Goal: Information Seeking & Learning: Learn about a topic

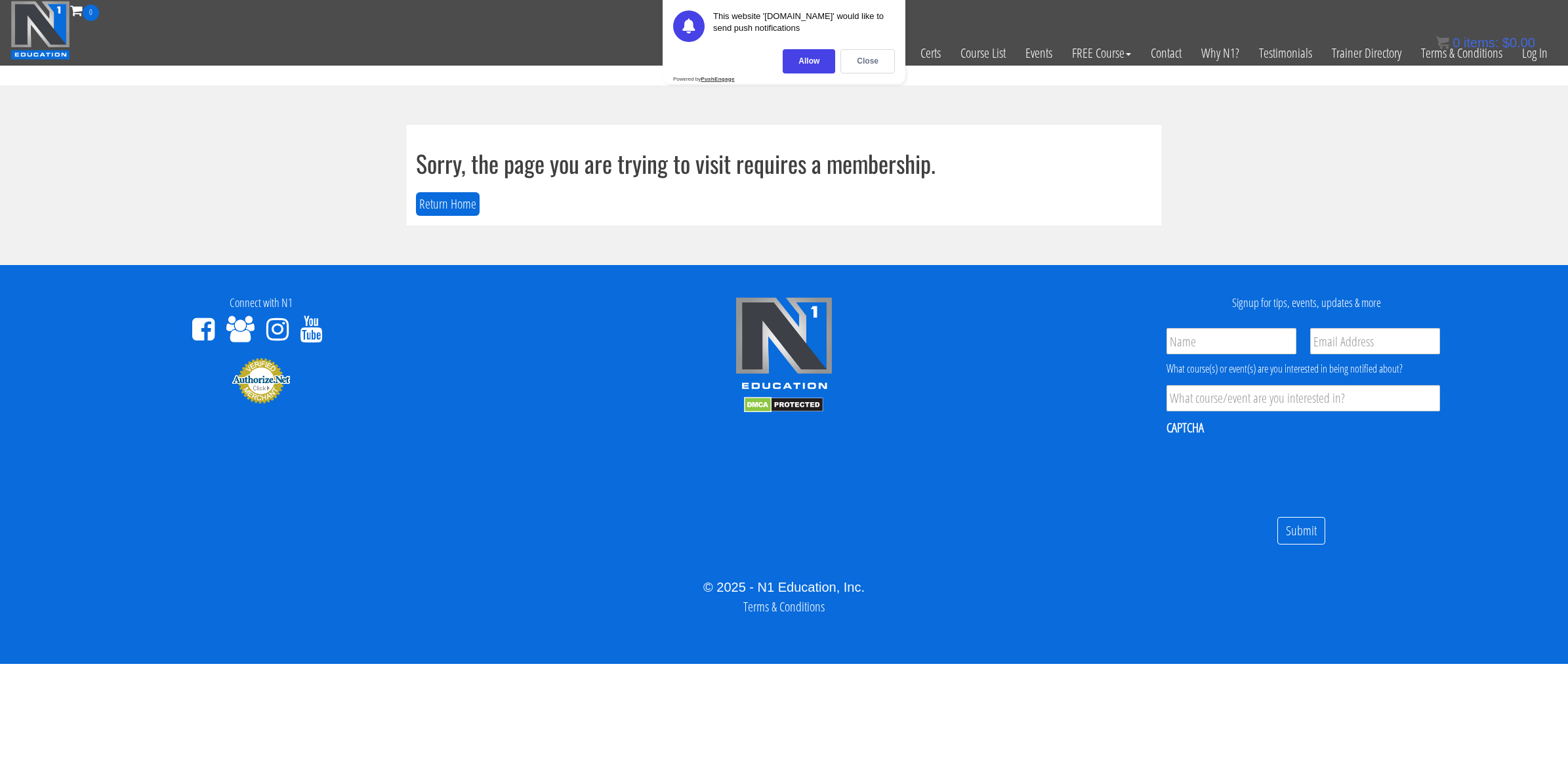
click at [292, 208] on section "Sorry, the page you are trying to visit requires a membership. Return Home" at bounding box center [784, 175] width 1568 height 180
click at [460, 197] on button "Return Home" at bounding box center [448, 205] width 64 height 24
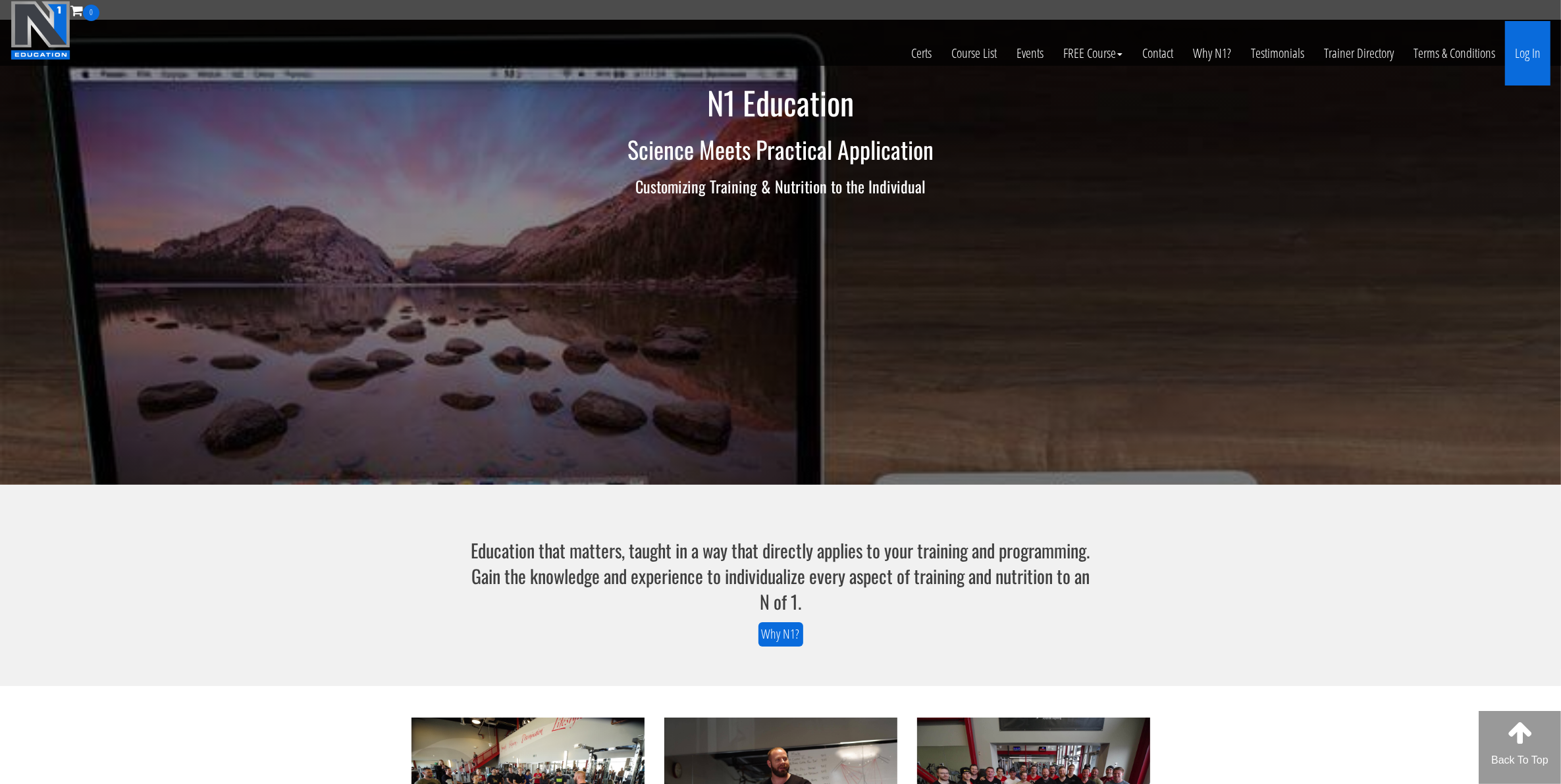
click at [1525, 53] on link "Log In" at bounding box center [1527, 53] width 45 height 65
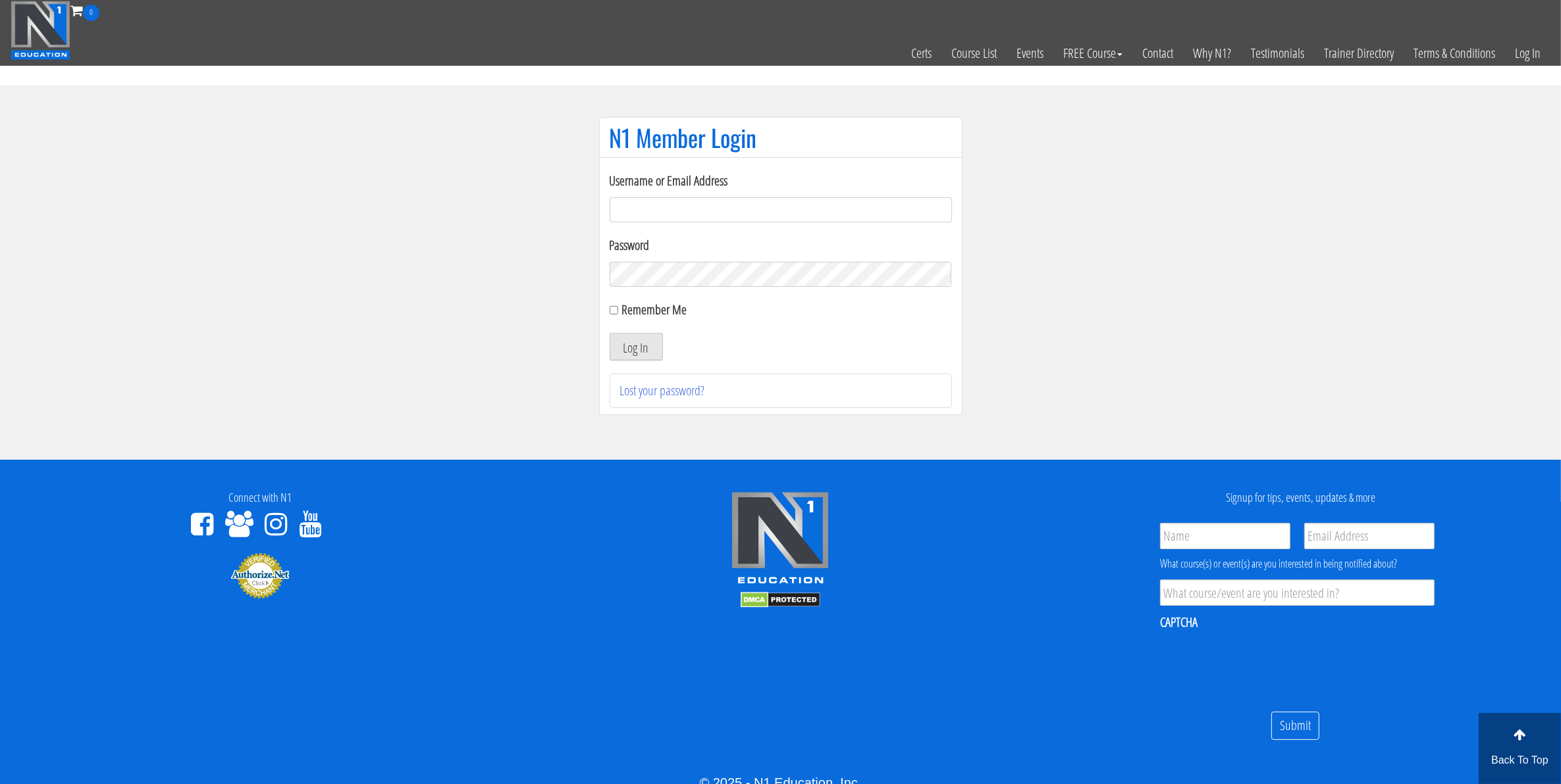
type input "mccademorgan1@gmail.com"
click at [637, 350] on button "Log In" at bounding box center [636, 346] width 53 height 27
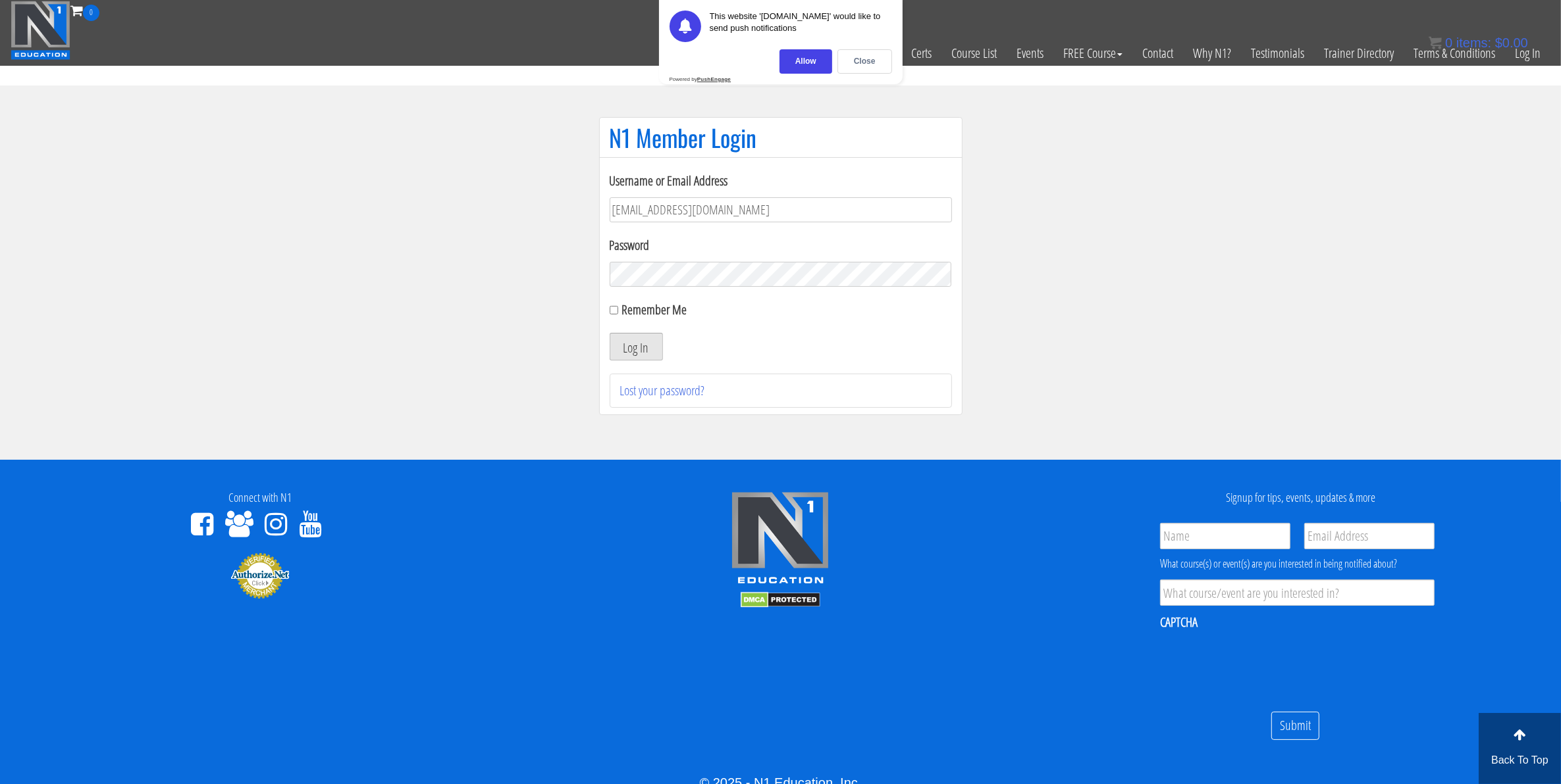
click at [623, 347] on button "Log In" at bounding box center [636, 346] width 53 height 27
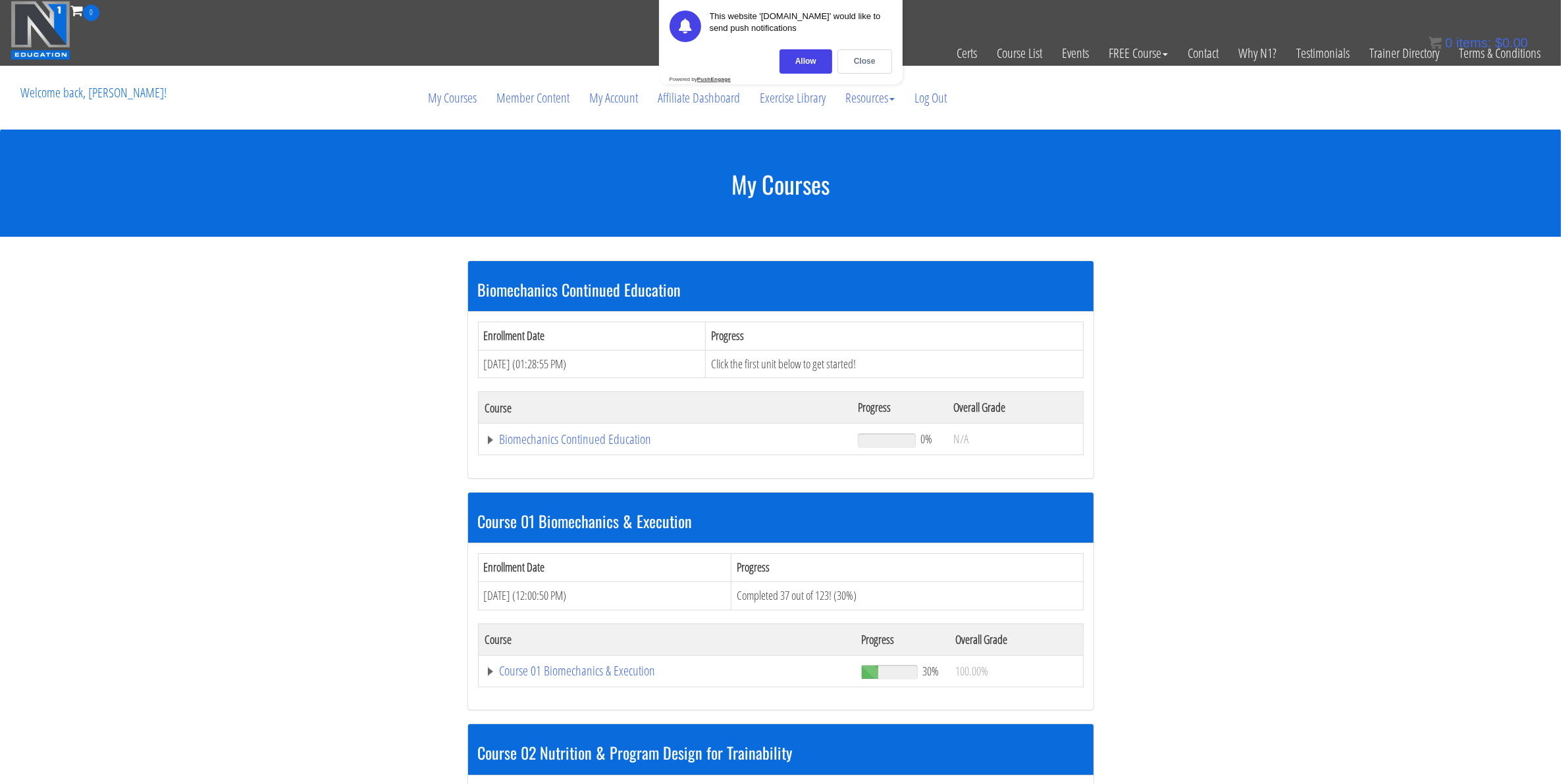
click at [268, 359] on section "Biomechanics Continued Education Enrollment Date Progress Aug 06, 2025 (01:28:5…" at bounding box center [780, 733] width 1561 height 992
click at [331, 331] on section "Biomechanics Continued Education Enrollment Date Progress Aug 06, 2025 (01:28:5…" at bounding box center [780, 733] width 1561 height 992
click at [273, 245] on div "My Courses Biomechanics Continued Education Enrollment Date Progress Aug 06, 20…" at bounding box center [780, 680] width 1561 height 1097
click at [275, 345] on section "Biomechanics Continued Education Enrollment Date Progress Aug 06, 2025 (01:28:5…" at bounding box center [780, 733] width 1561 height 992
click at [330, 308] on section "Biomechanics Continued Education Enrollment Date Progress Aug 06, 2025 (01:28:5…" at bounding box center [780, 733] width 1561 height 992
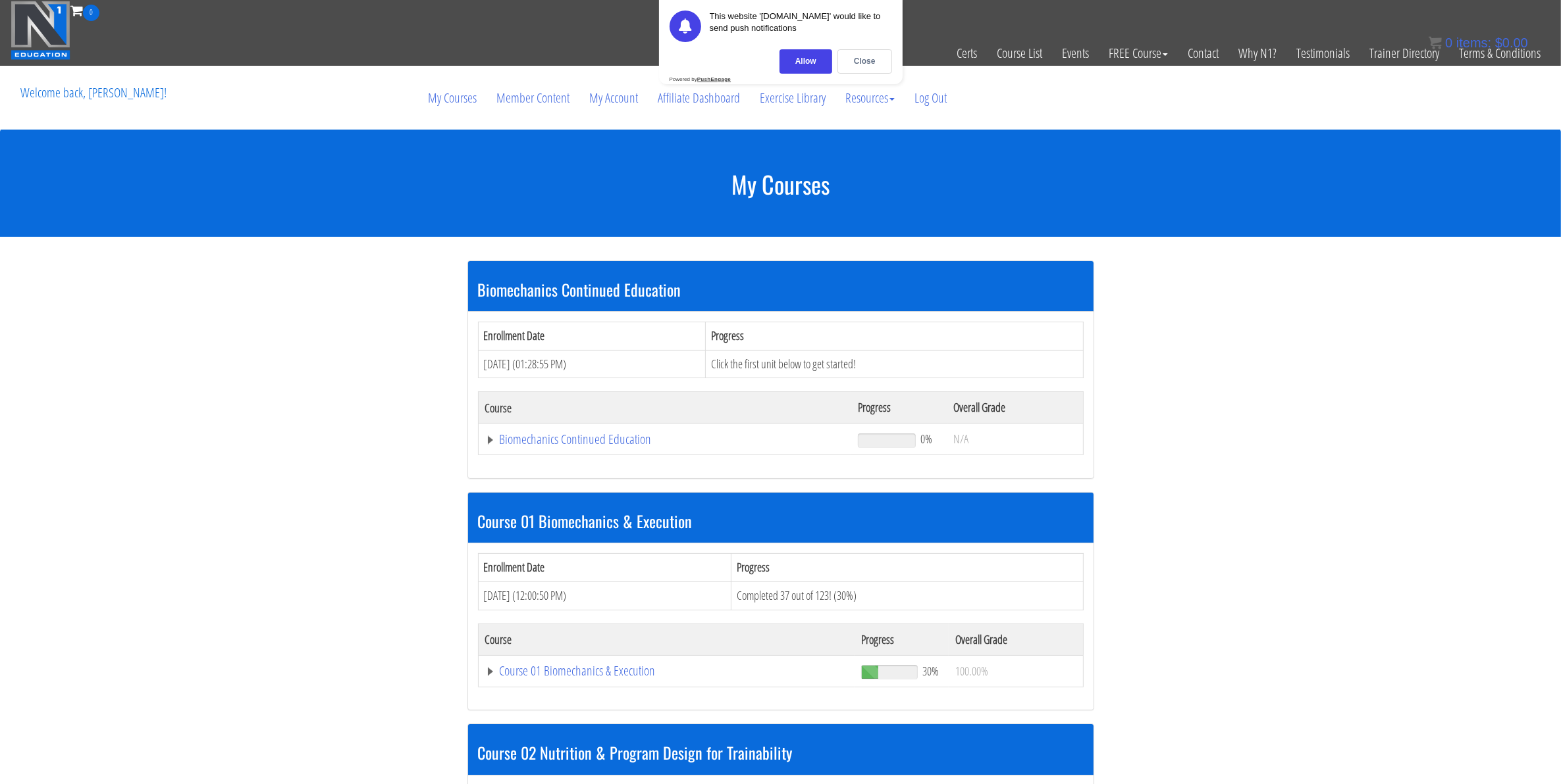
click at [386, 418] on section "Biomechanics Continued Education Enrollment Date Progress Aug 06, 2025 (01:28:5…" at bounding box center [780, 733] width 1561 height 992
click at [343, 352] on section "Biomechanics Continued Education Enrollment Date Progress Aug 06, 2025 (01:28:5…" at bounding box center [780, 733] width 1561 height 992
click at [314, 378] on section "Biomechanics Continued Education Enrollment Date Progress Aug 06, 2025 (01:28:5…" at bounding box center [780, 733] width 1561 height 992
click at [317, 422] on section "Biomechanics Continued Education Enrollment Date Progress Aug 06, 2025 (01:28:5…" at bounding box center [780, 733] width 1561 height 992
click at [179, 303] on section "Biomechanics Continued Education Enrollment Date Progress Aug 06, 2025 (01:28:5…" at bounding box center [780, 733] width 1561 height 992
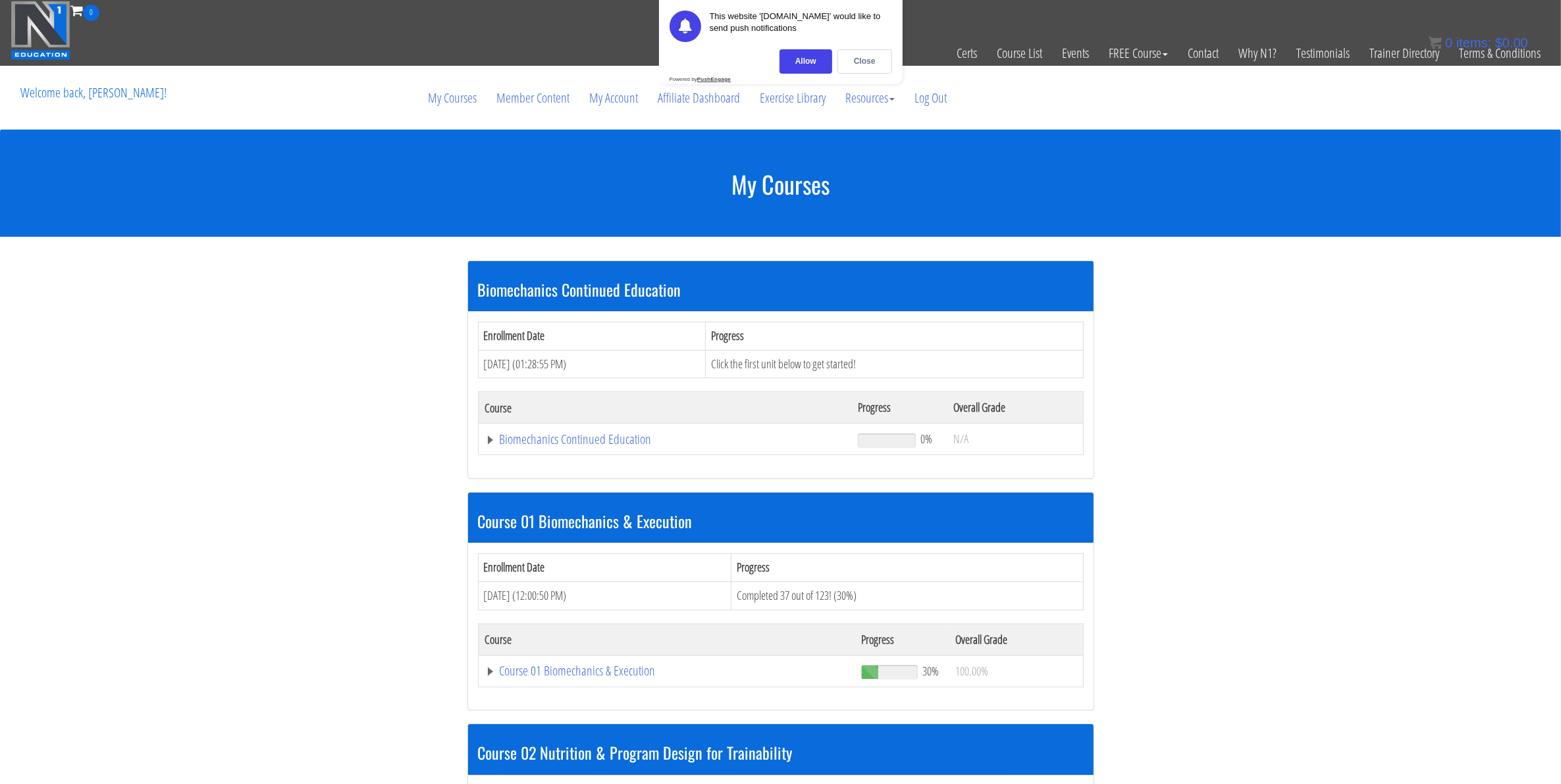
click at [225, 364] on section "Biomechanics Continued Education Enrollment Date Progress Aug 06, 2025 (01:28:5…" at bounding box center [780, 733] width 1561 height 992
click at [306, 505] on section "Biomechanics Continued Education Enrollment Date Progress Aug 06, 2025 (01:28:5…" at bounding box center [780, 733] width 1561 height 992
click at [252, 423] on section "Biomechanics Continued Education Enrollment Date Progress Aug 06, 2025 (01:28:5…" at bounding box center [780, 733] width 1561 height 992
click at [354, 326] on section "Biomechanics Continued Education Enrollment Date Progress Aug 06, 2025 (01:28:5…" at bounding box center [780, 733] width 1561 height 992
click at [219, 420] on section "Biomechanics Continued Education Enrollment Date Progress Aug 06, 2025 (01:28:5…" at bounding box center [780, 733] width 1561 height 992
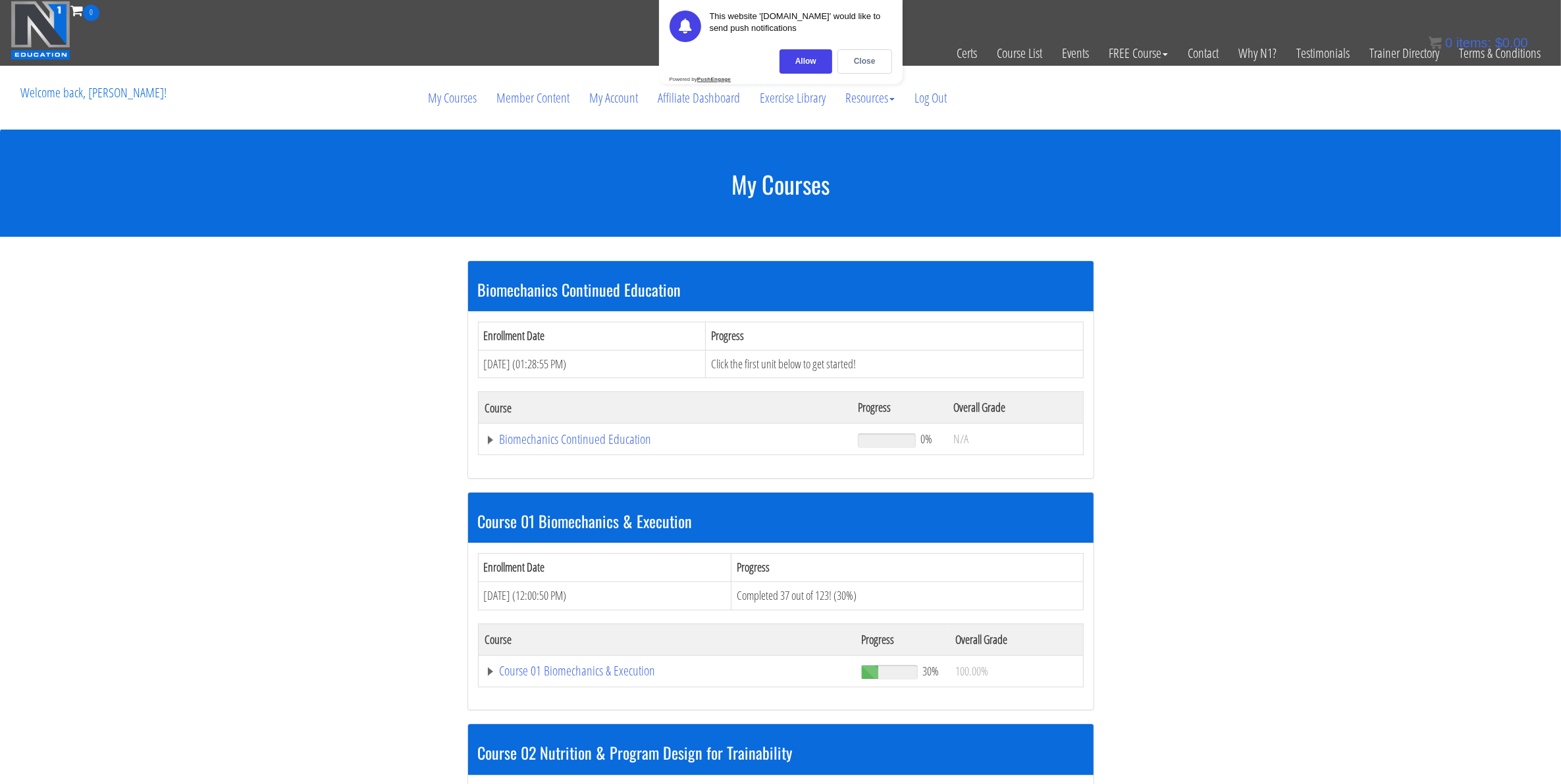
click at [249, 366] on section "Biomechanics Continued Education Enrollment Date Progress Aug 06, 2025 (01:28:5…" at bounding box center [780, 733] width 1561 height 992
click at [224, 504] on section "Biomechanics Continued Education Enrollment Date Progress Aug 06, 2025 (01:28:5…" at bounding box center [780, 733] width 1561 height 992
drag, startPoint x: 376, startPoint y: 473, endPoint x: 366, endPoint y: 473, distance: 10.0
click at [376, 473] on section "Biomechanics Continued Education Enrollment Date Progress Aug 06, 2025 (01:28:5…" at bounding box center [780, 733] width 1561 height 992
click at [299, 329] on section "Biomechanics Continued Education Enrollment Date Progress Aug 06, 2025 (01:28:5…" at bounding box center [780, 733] width 1561 height 992
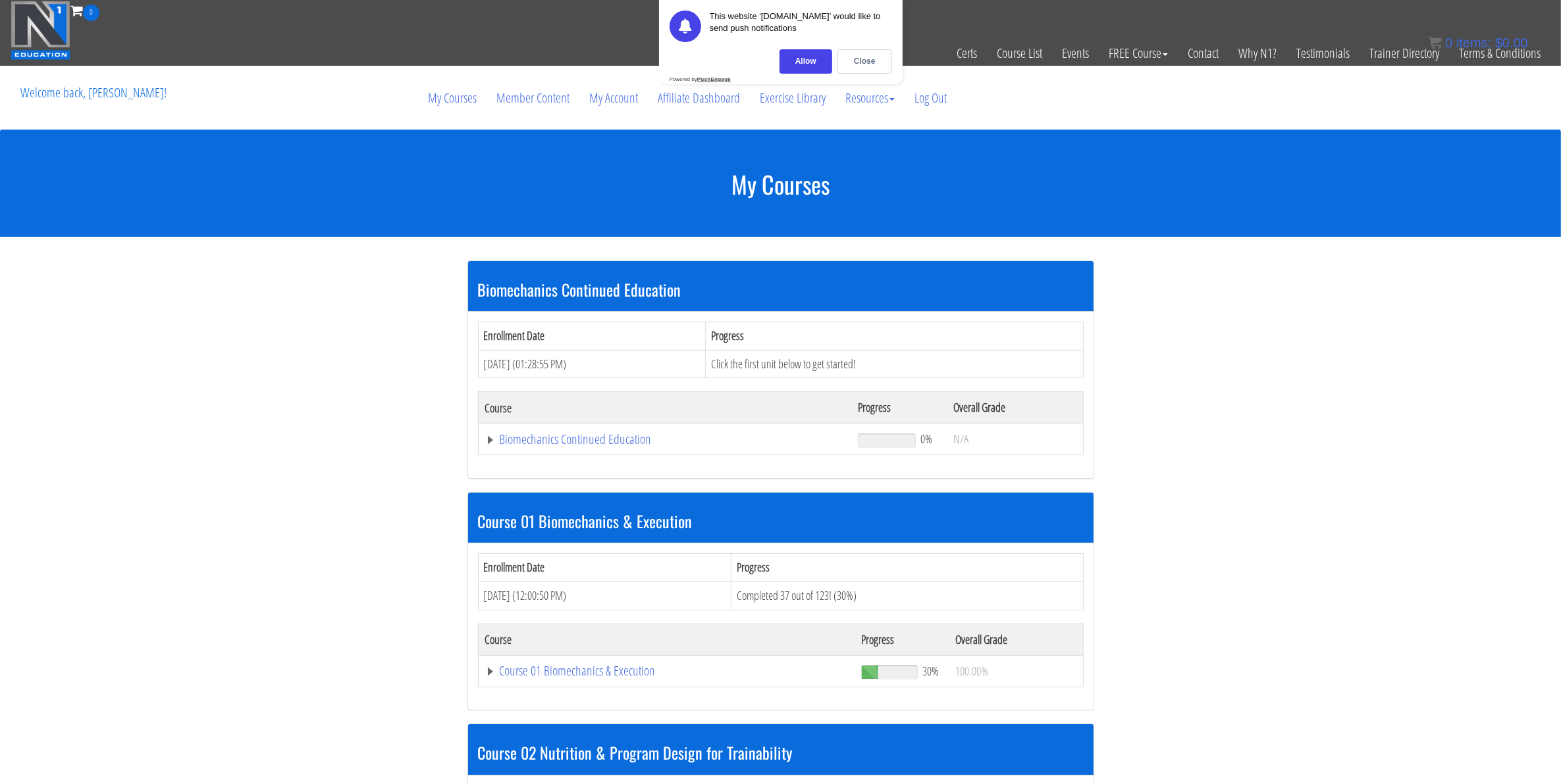
click at [135, 409] on section "Biomechanics Continued Education Enrollment Date Progress Aug 06, 2025 (01:28:5…" at bounding box center [780, 733] width 1561 height 992
click at [265, 392] on section "Biomechanics Continued Education Enrollment Date Progress Aug 06, 2025 (01:28:5…" at bounding box center [780, 733] width 1561 height 992
click at [215, 418] on section "Biomechanics Continued Education Enrollment Date Progress Aug 06, 2025 (01:28:5…" at bounding box center [780, 733] width 1561 height 992
click at [260, 288] on section "Biomechanics Continued Education Enrollment Date Progress Aug 06, 2025 (01:28:5…" at bounding box center [780, 733] width 1561 height 992
click at [380, 497] on section "Biomechanics Continued Education Enrollment Date Progress Aug 06, 2025 (01:28:5…" at bounding box center [780, 733] width 1561 height 992
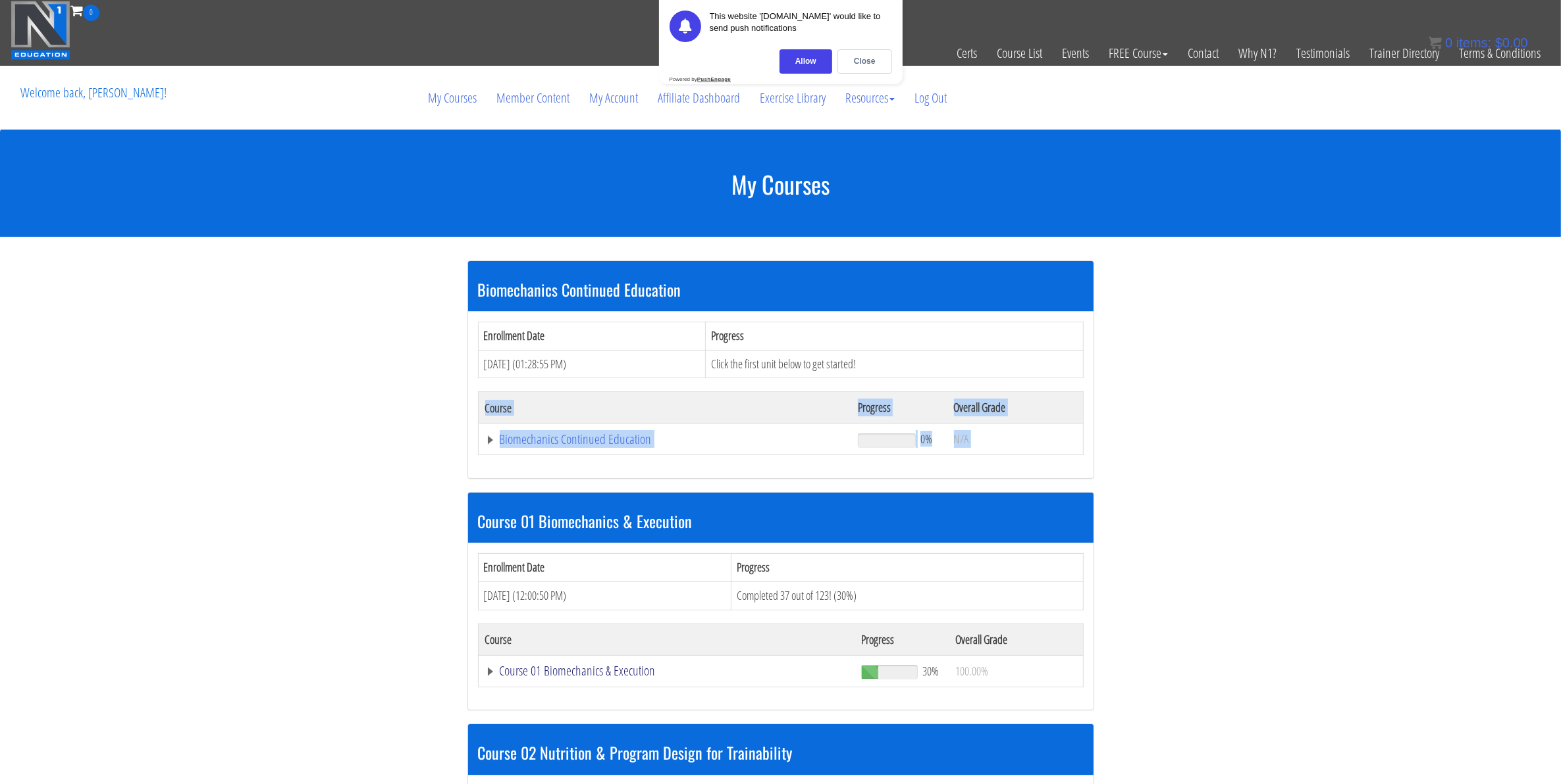
click at [547, 675] on link "Course 01 Biomechanics & Execution" at bounding box center [666, 671] width 363 height 13
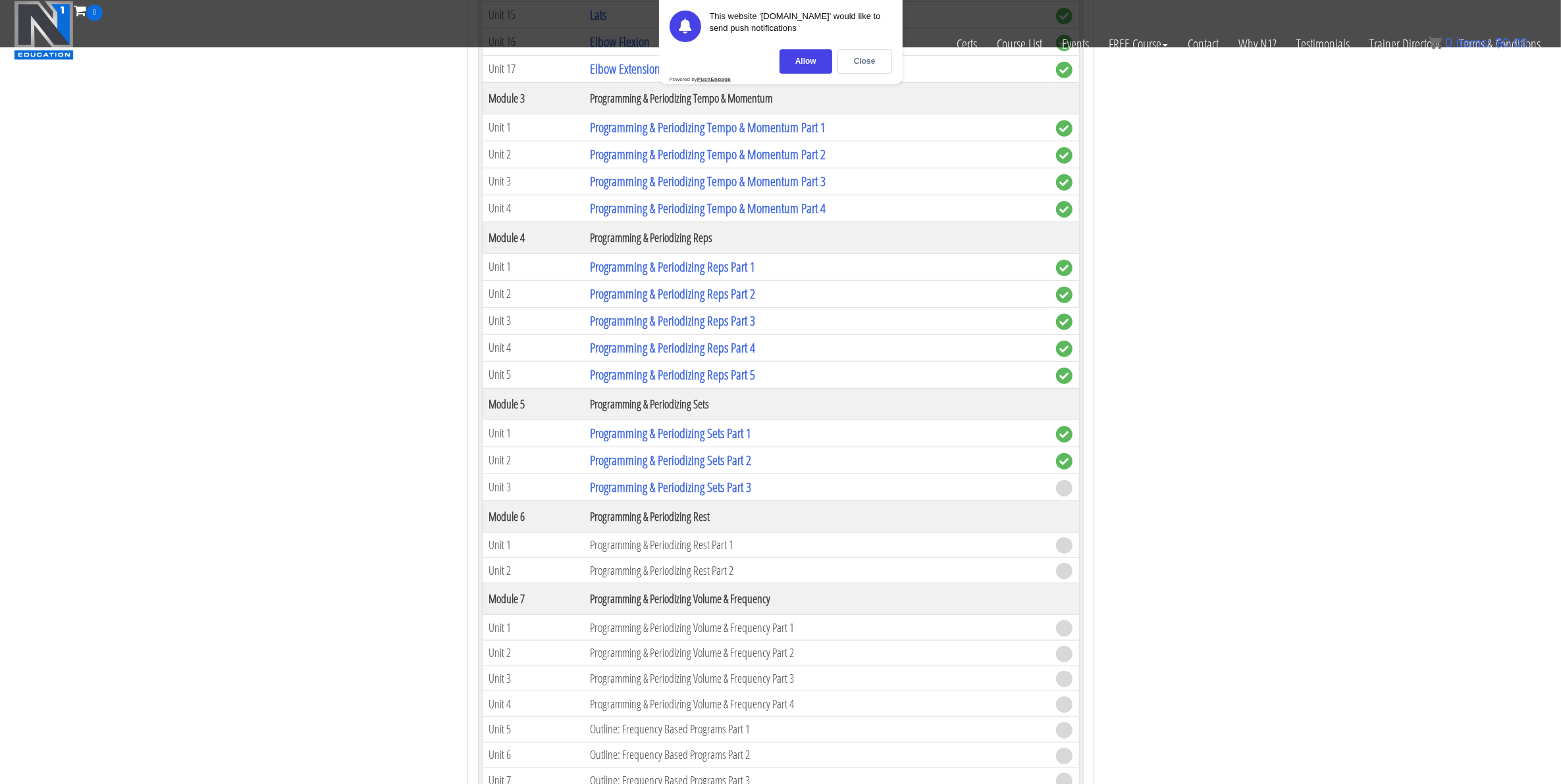
scroll to position [1316, 0]
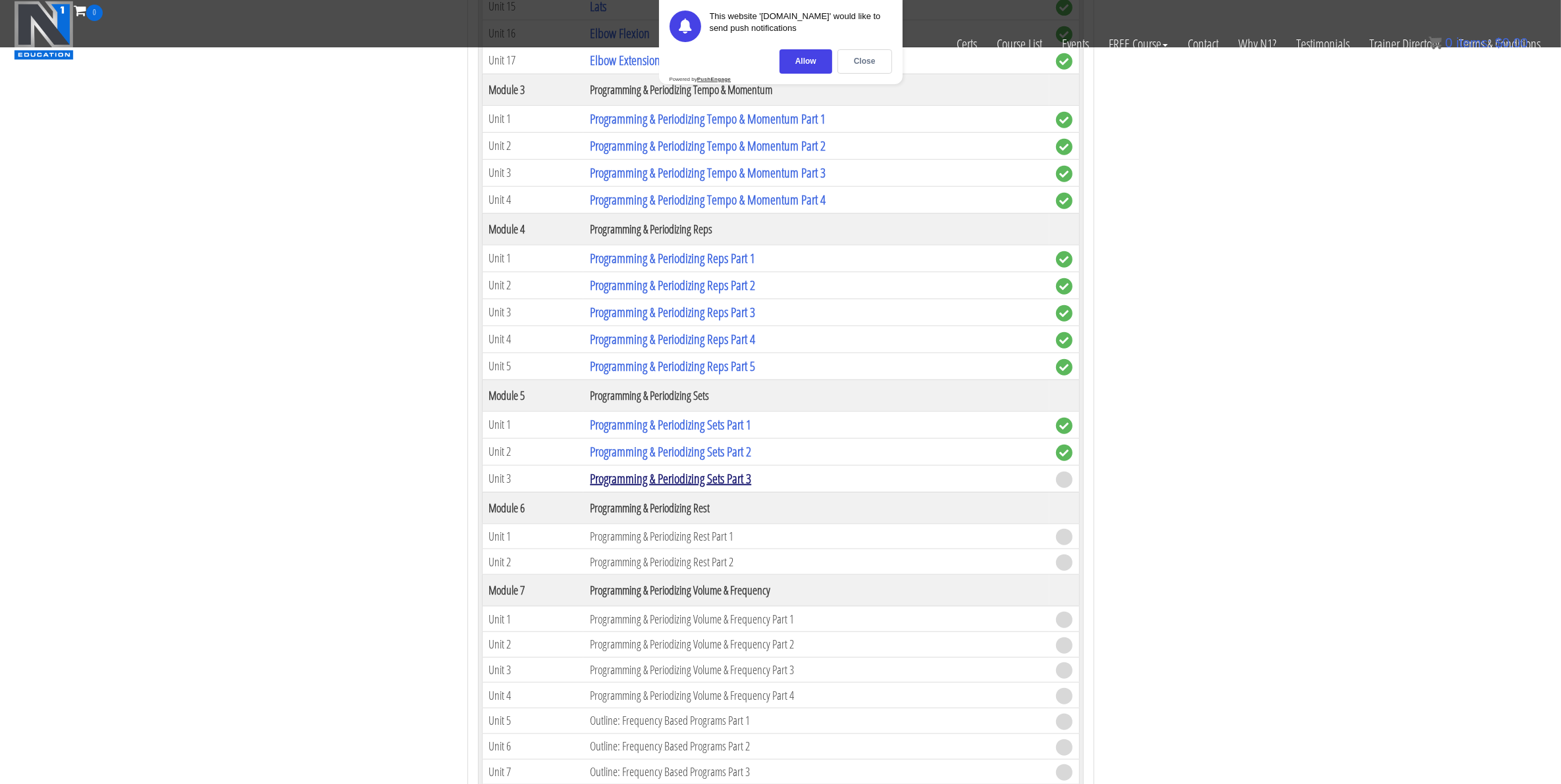
click at [644, 482] on link "Programming & Periodizing Sets Part 3" at bounding box center [671, 478] width 161 height 18
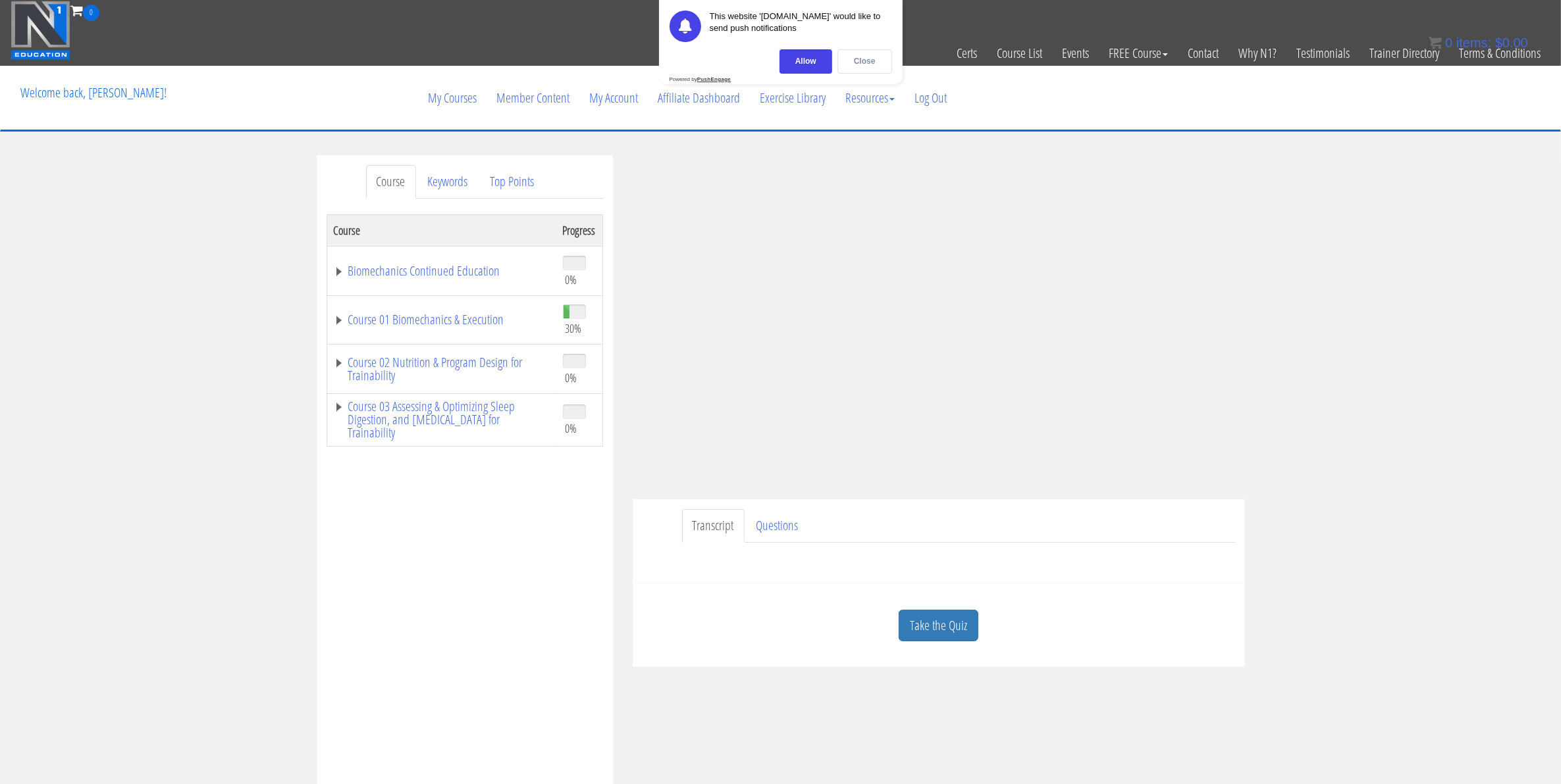
click at [859, 58] on div "Close" at bounding box center [865, 62] width 54 height 24
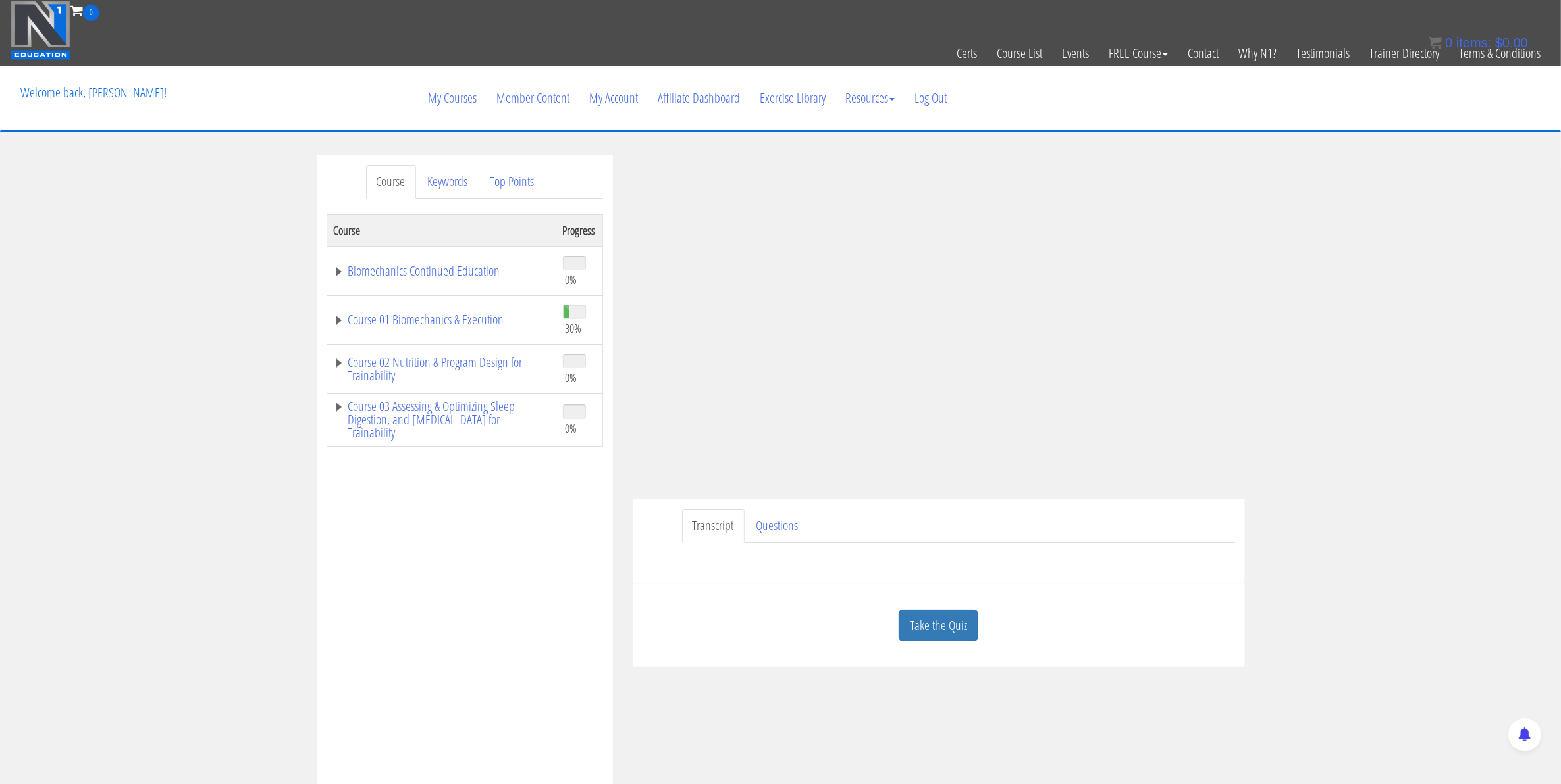
drag, startPoint x: 383, startPoint y: 599, endPoint x: 451, endPoint y: 588, distance: 68.9
click at [384, 599] on div "Course Progress Biomechanics Continued Education 0% Module 1 Continued Educatio…" at bounding box center [464, 544] width 277 height 658
click at [211, 229] on div "Course Keywords Top Points Course Progress Biomechanics Continued Education 0% …" at bounding box center [780, 527] width 1561 height 744
click at [219, 336] on div "Course Keywords Top Points Course Progress Biomechanics Continued Education 0% …" at bounding box center [780, 527] width 1561 height 744
click at [951, 630] on link "Take the Quiz" at bounding box center [938, 626] width 80 height 32
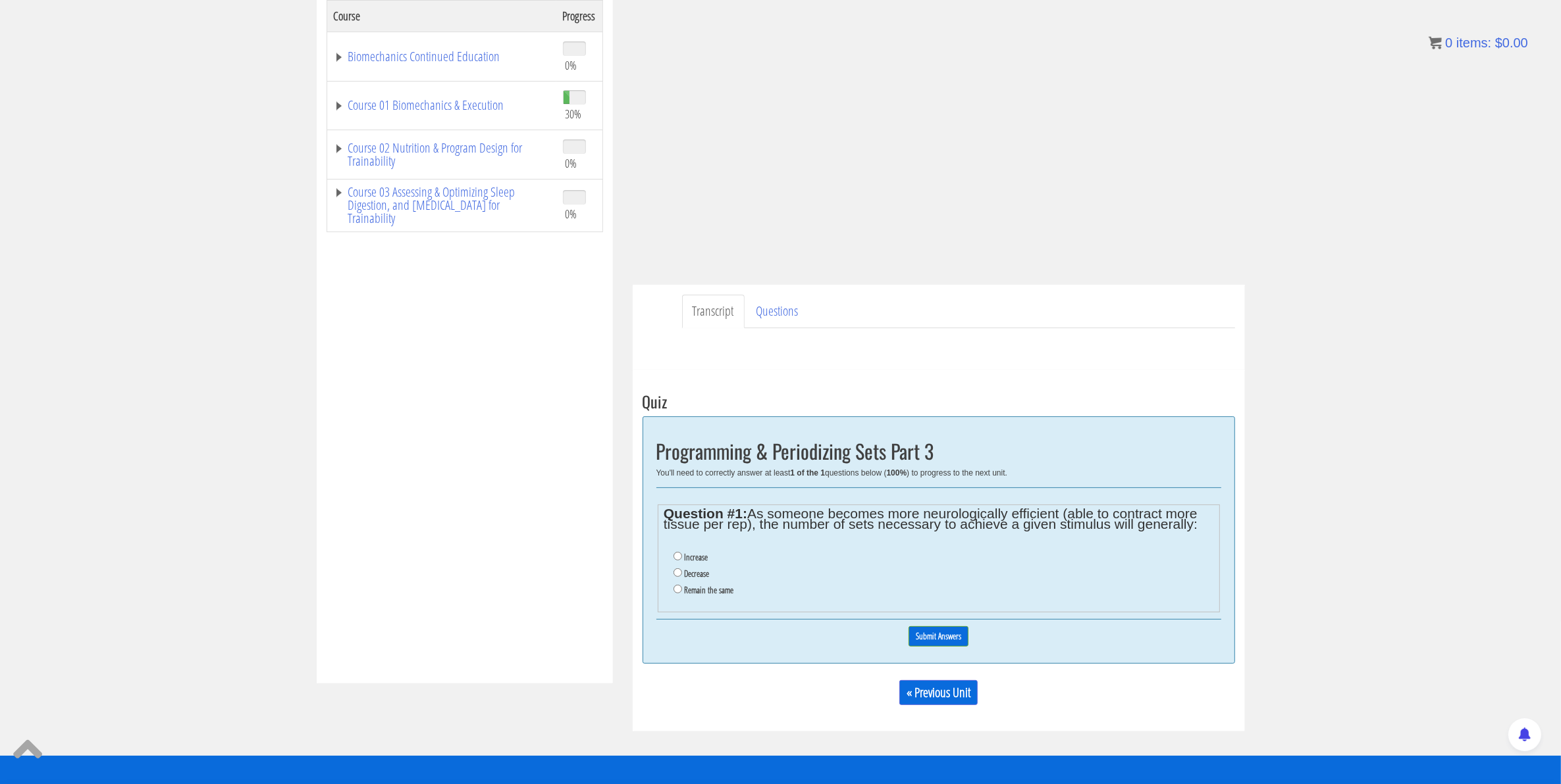
scroll to position [5, 0]
